Goal: Ask a question

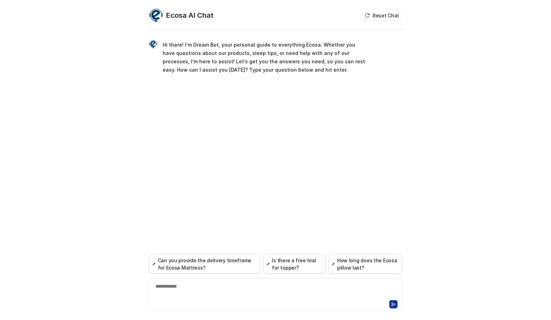
click at [247, 297] on div "**********" at bounding box center [275, 294] width 253 height 33
drag, startPoint x: 247, startPoint y: 292, endPoint x: 265, endPoint y: 286, distance: 18.9
click at [247, 292] on div at bounding box center [275, 290] width 249 height 16
click at [197, 299] on div at bounding box center [275, 303] width 249 height 10
click at [196, 294] on div at bounding box center [275, 290] width 249 height 16
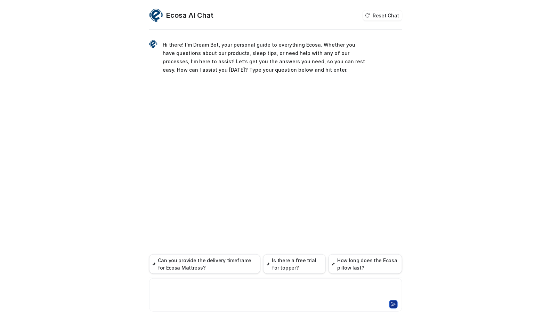
click at [167, 156] on div "Hi there! I’m Dream Bot, your personal guide to everything Ecosa. Whether you h…" at bounding box center [275, 175] width 253 height 289
click at [221, 283] on div "**********" at bounding box center [275, 290] width 249 height 16
paste div
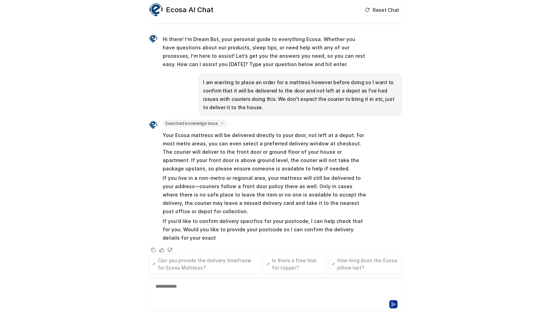
scroll to position [14, 0]
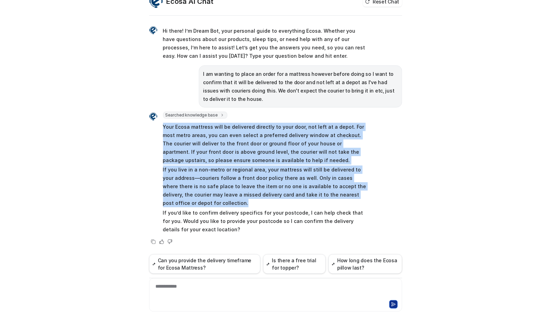
drag, startPoint x: 161, startPoint y: 125, endPoint x: 232, endPoint y: 206, distance: 107.8
click at [232, 206] on span "Your Ecosa mattress will be delivered directly to your door, not left at a depo…" at bounding box center [264, 177] width 203 height 113
copy span "Your Ecosa mattress will be delivered directly to your door, not left at a depo…"
